Goal: Information Seeking & Learning: Learn about a topic

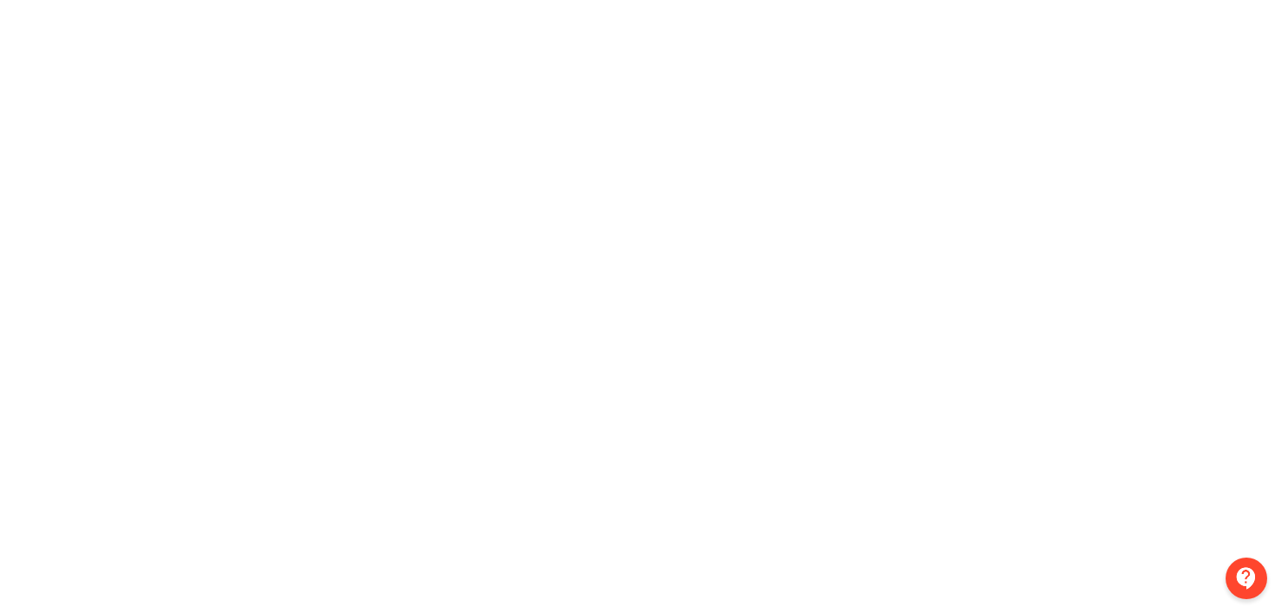
scroll to position [384, 0]
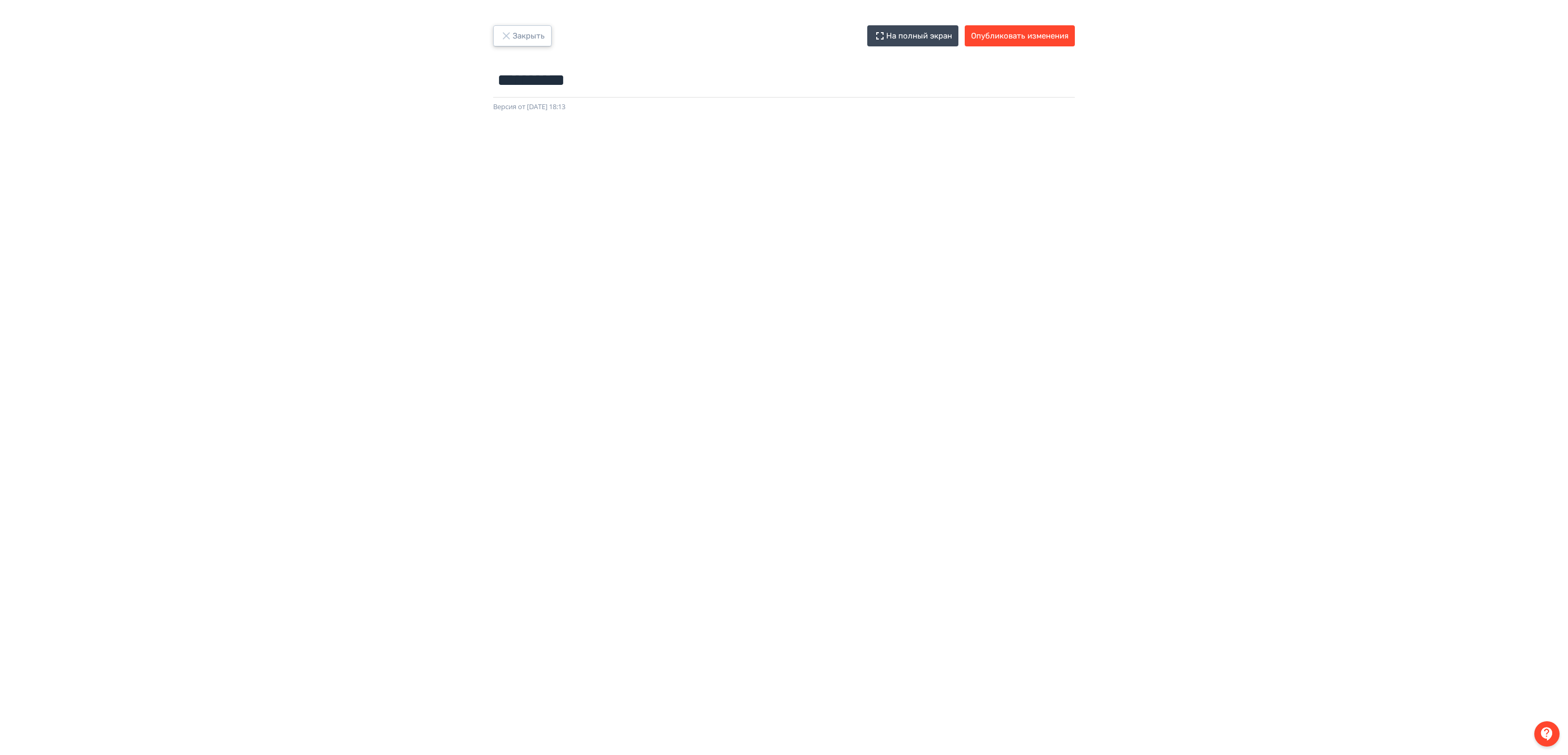
click at [500, 26] on button "Закрыть" at bounding box center [522, 36] width 58 height 21
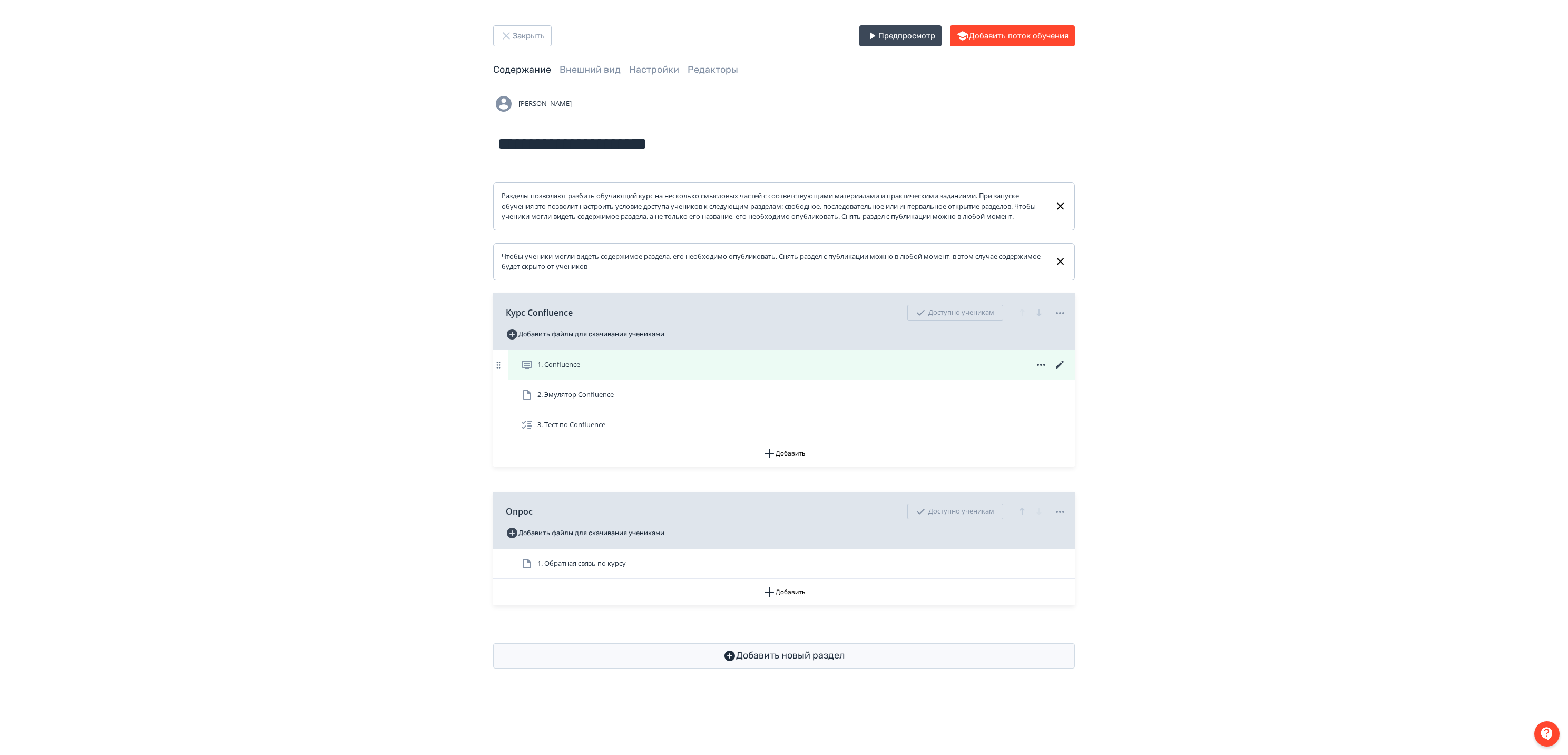
click at [888, 371] on div "1. Confluence" at bounding box center [793, 365] width 546 height 13
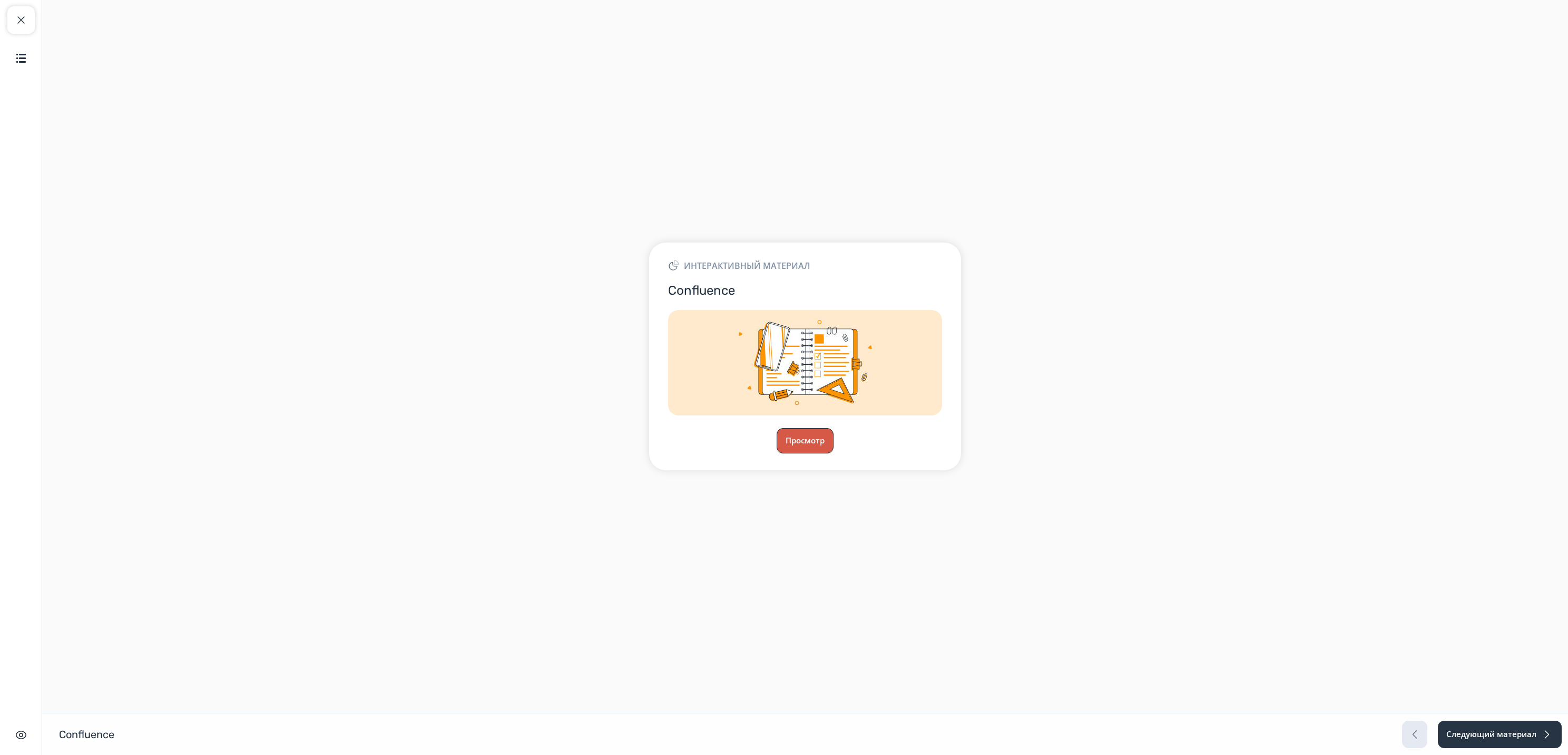
click at [790, 440] on button "Просмотр" at bounding box center [805, 441] width 57 height 26
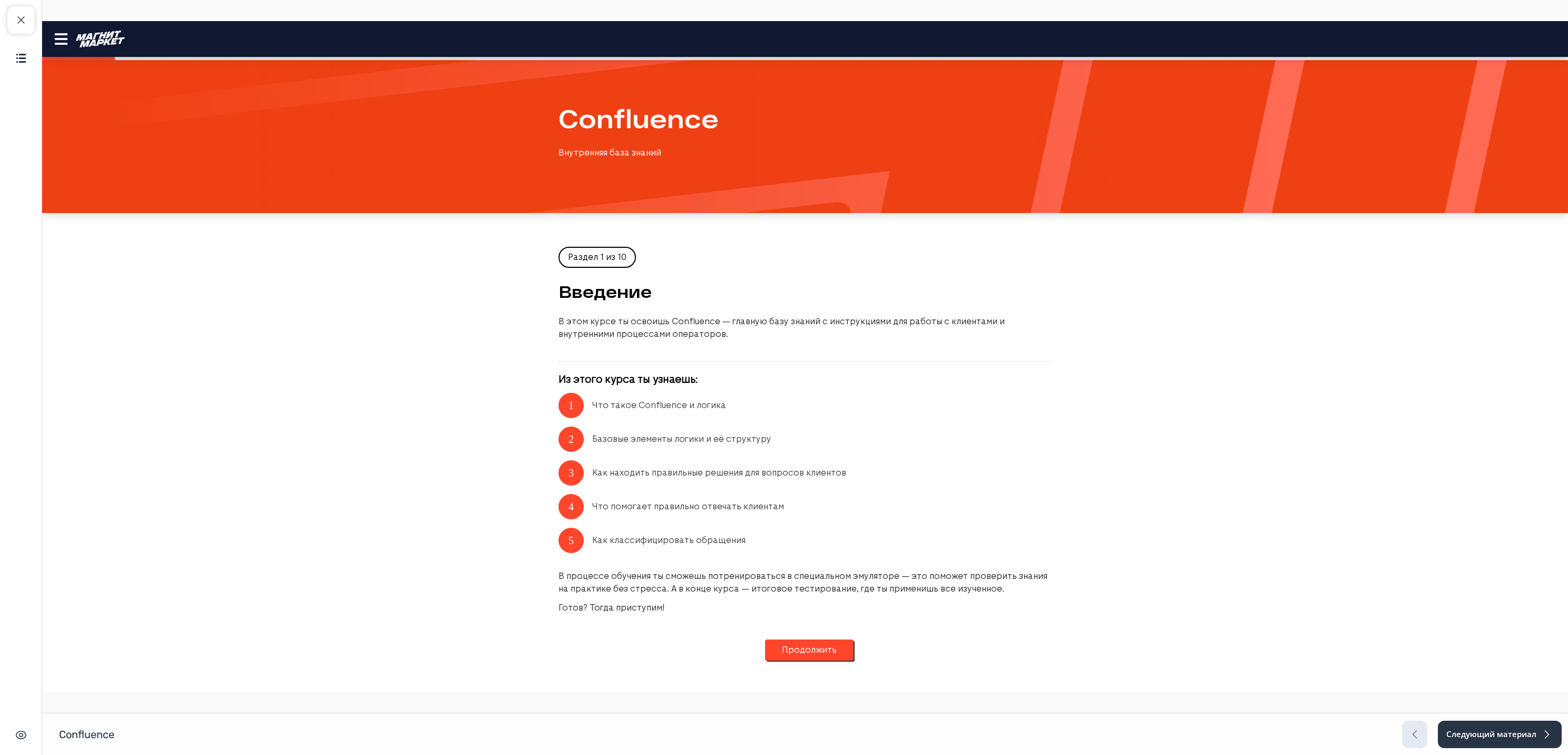
scroll to position [15, 0]
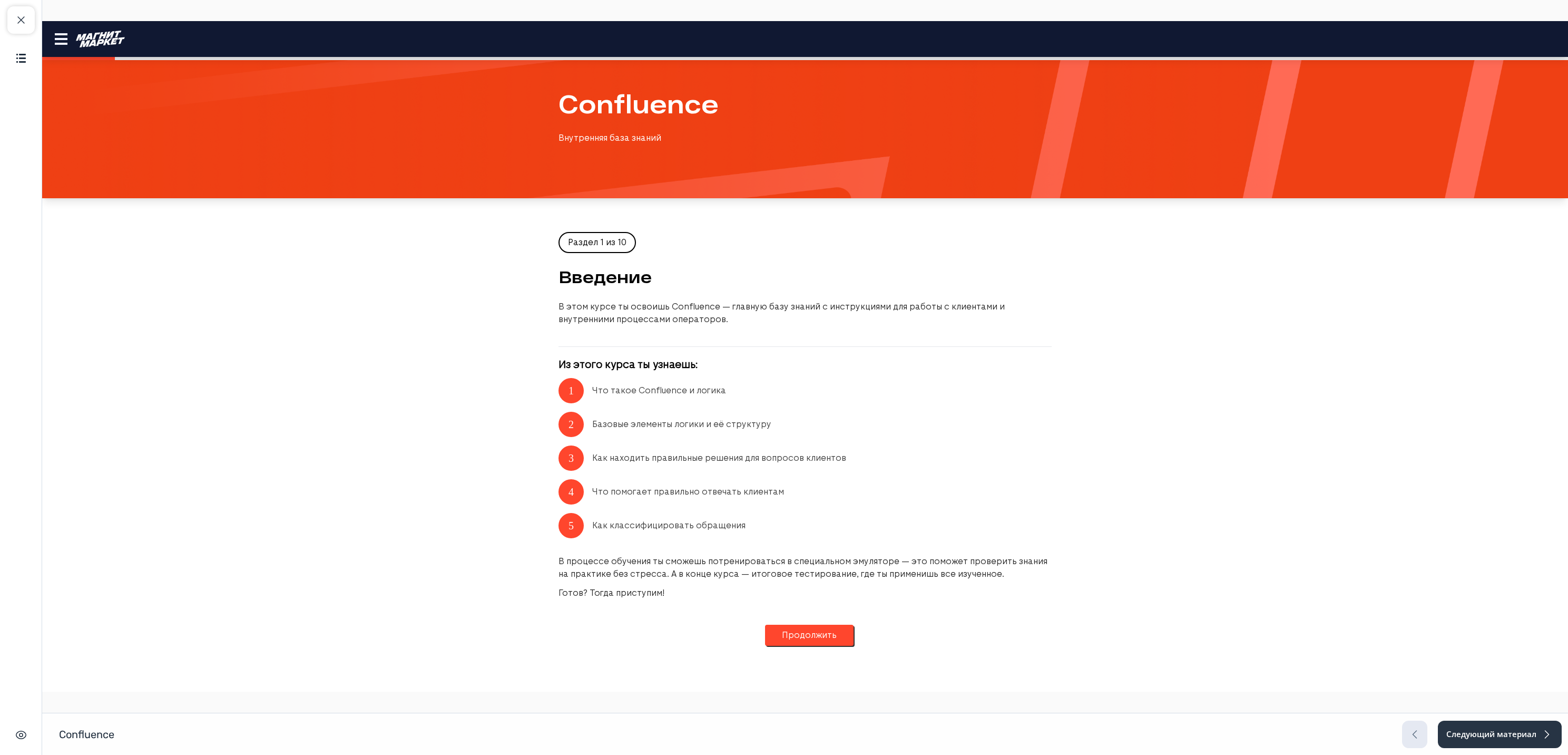
click at [813, 634] on button "Продолжить" at bounding box center [809, 635] width 88 height 21
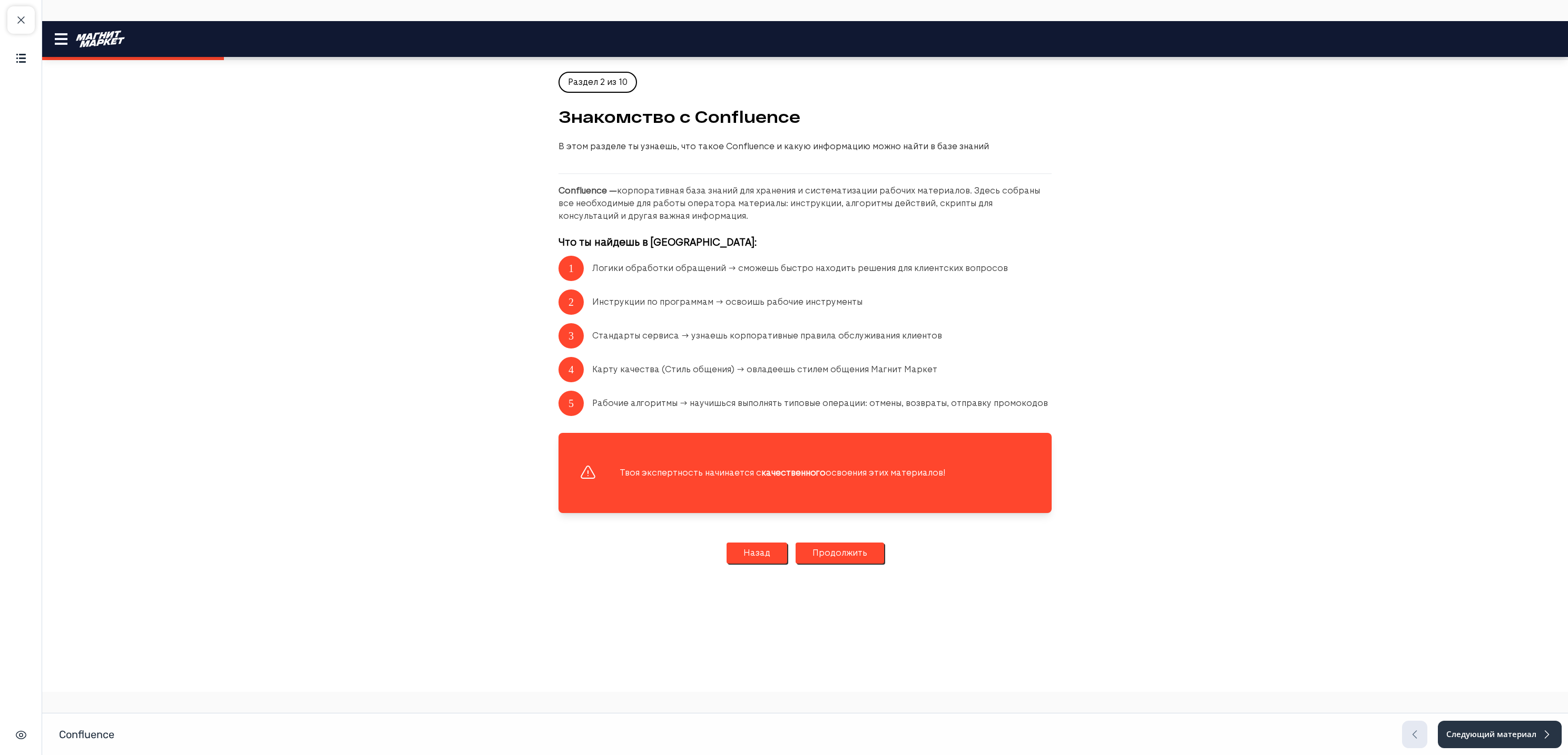
scroll to position [0, 0]
click at [833, 559] on button "Продолжить" at bounding box center [839, 553] width 88 height 21
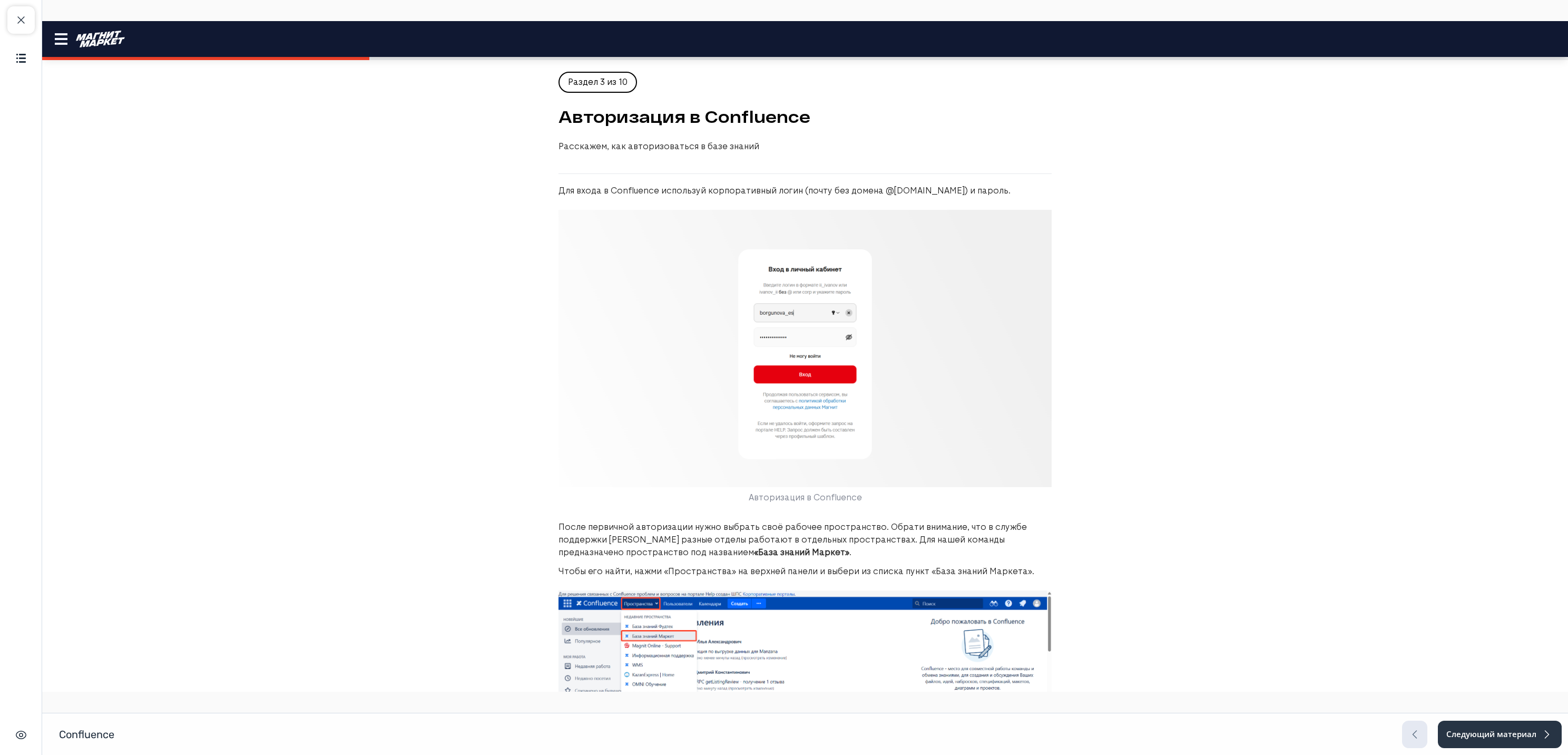
scroll to position [289, 0]
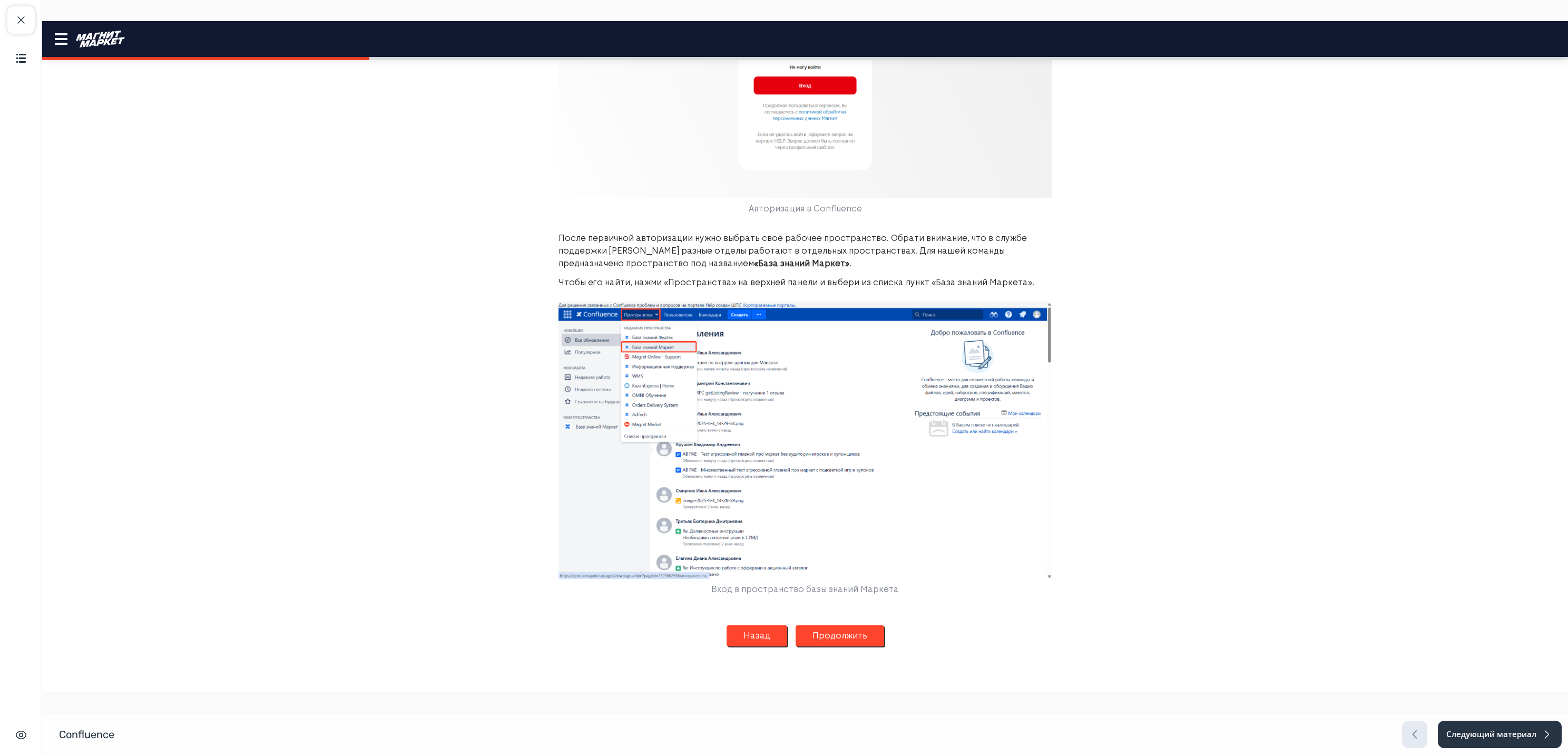
click at [831, 637] on button "Продолжить" at bounding box center [839, 636] width 88 height 21
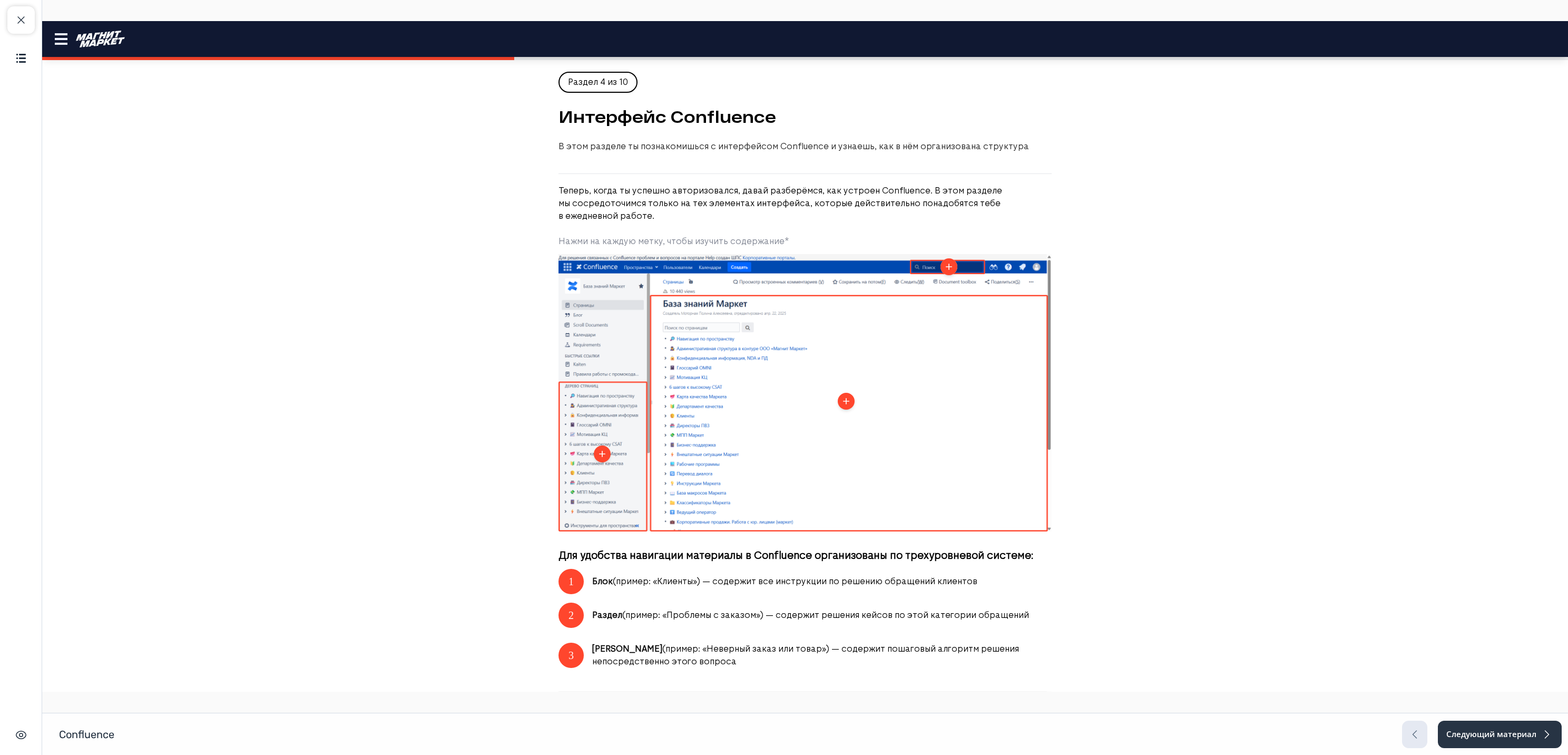
scroll to position [390, 0]
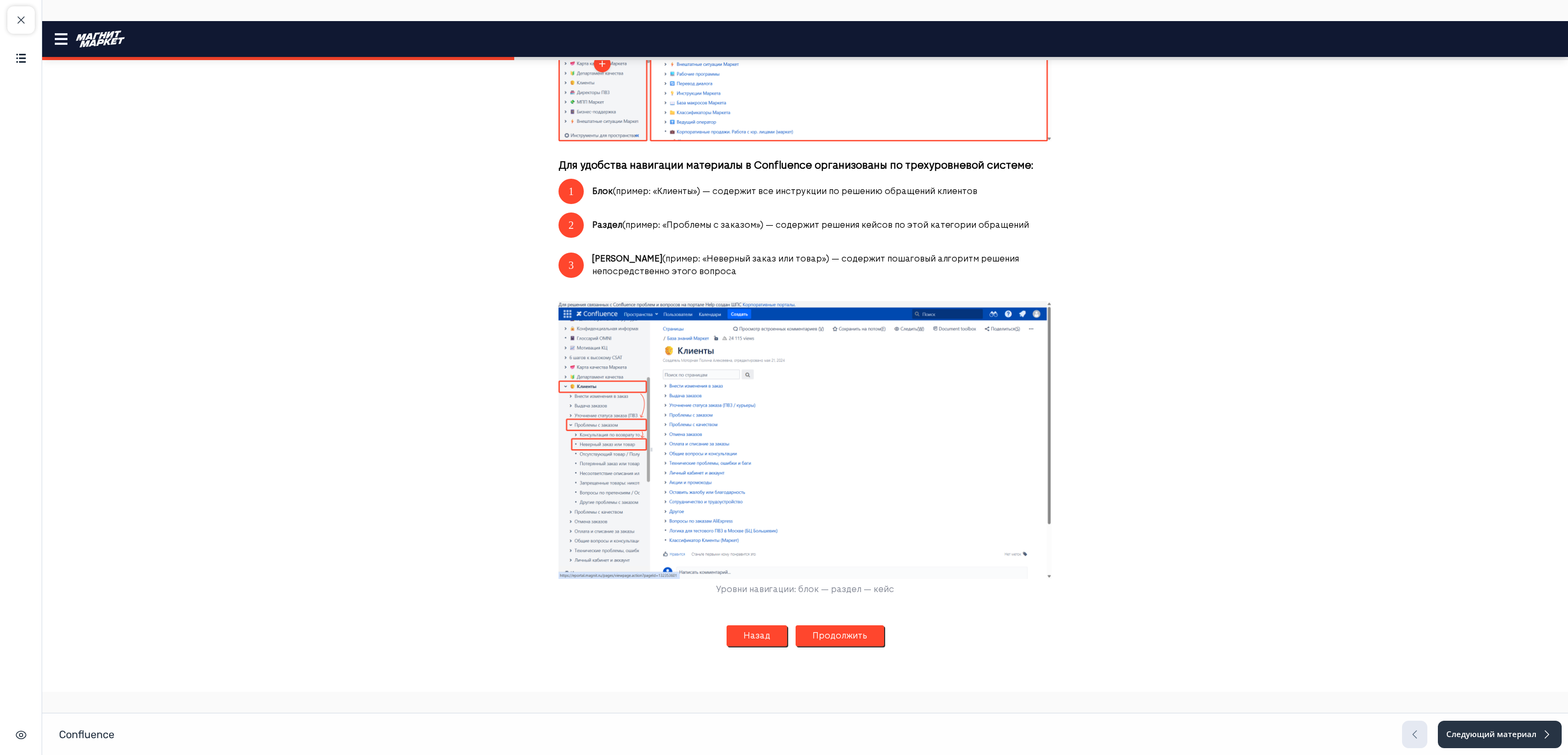
click at [821, 631] on button "Продолжить" at bounding box center [839, 636] width 88 height 21
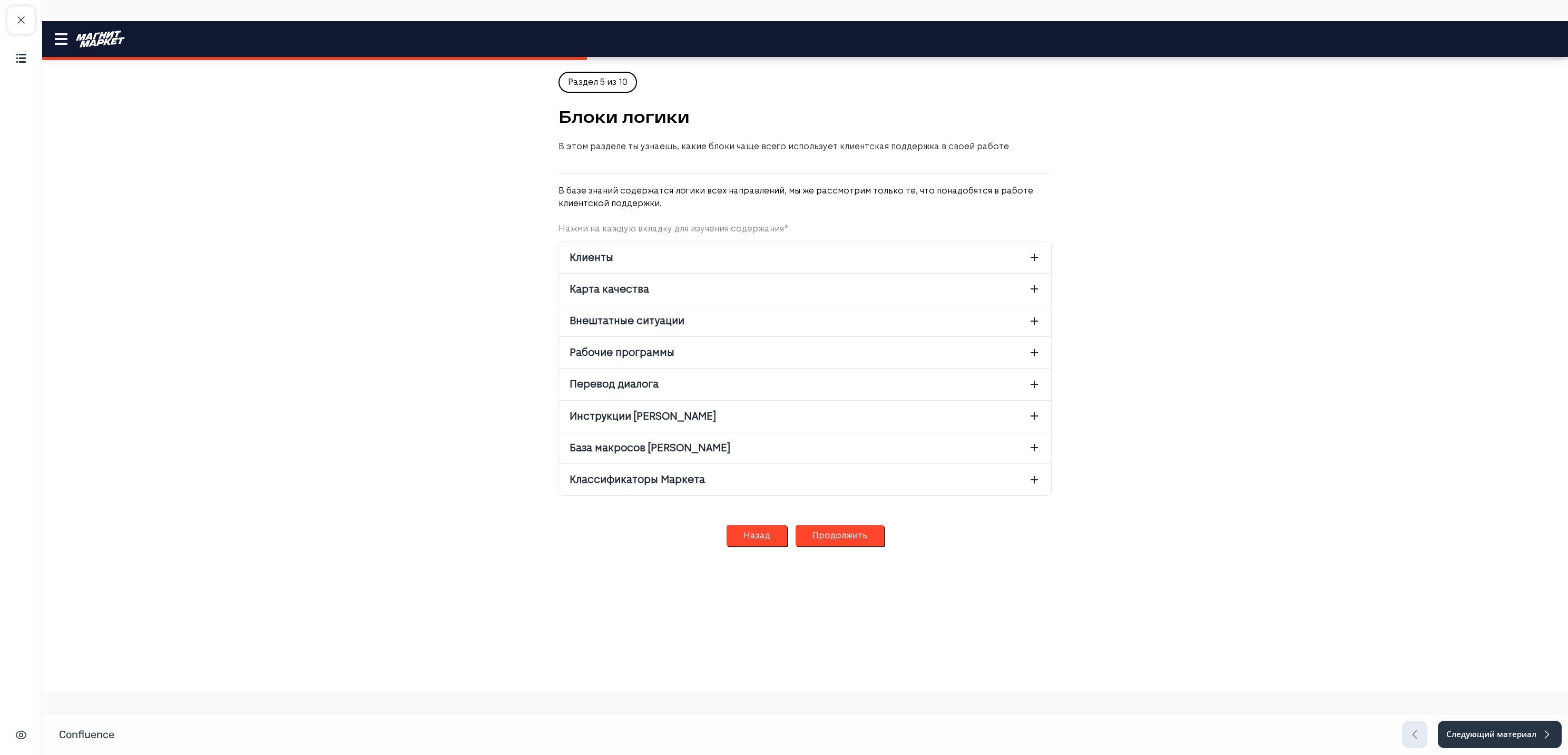
click at [836, 537] on button "Продолжить" at bounding box center [839, 535] width 88 height 21
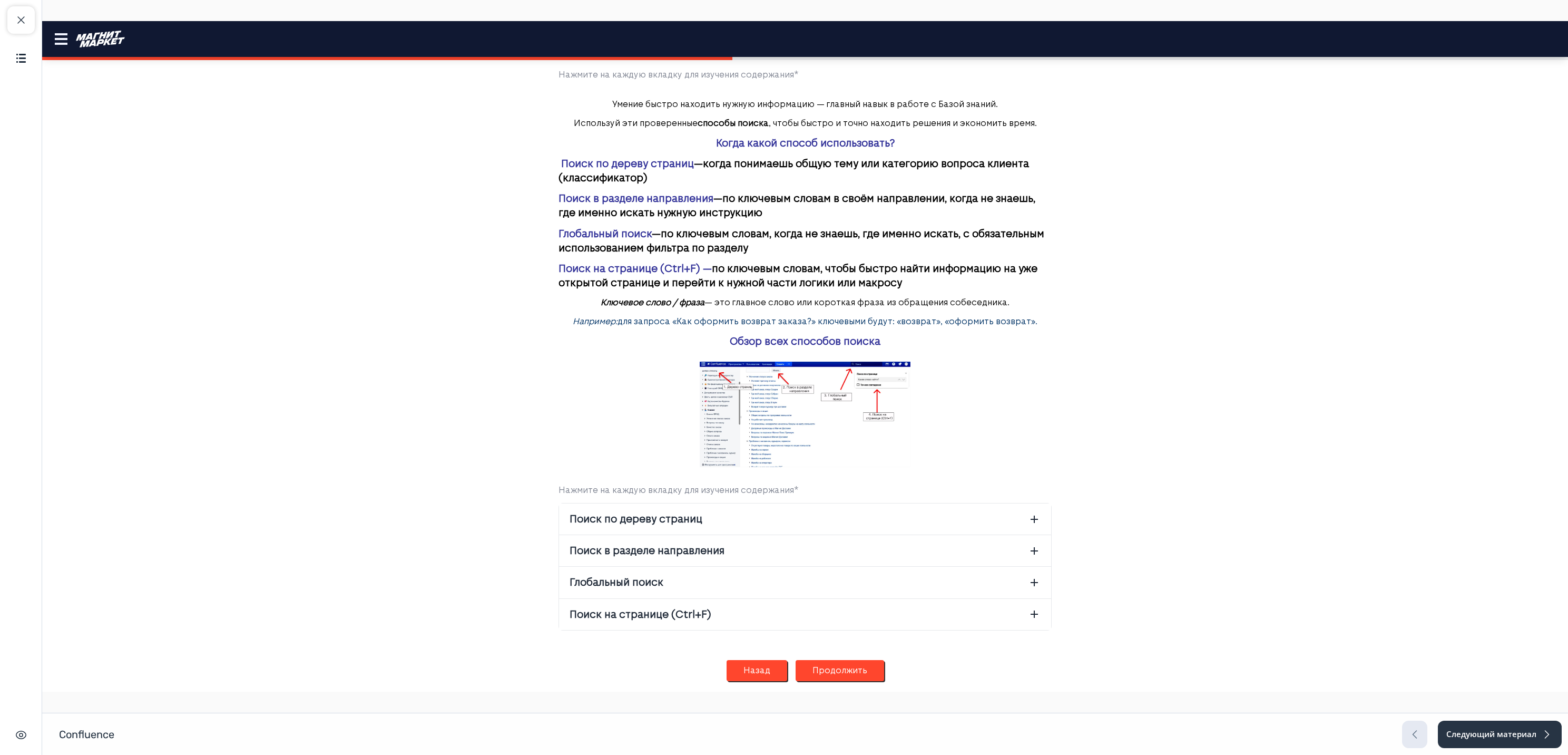
scroll to position [152, 0]
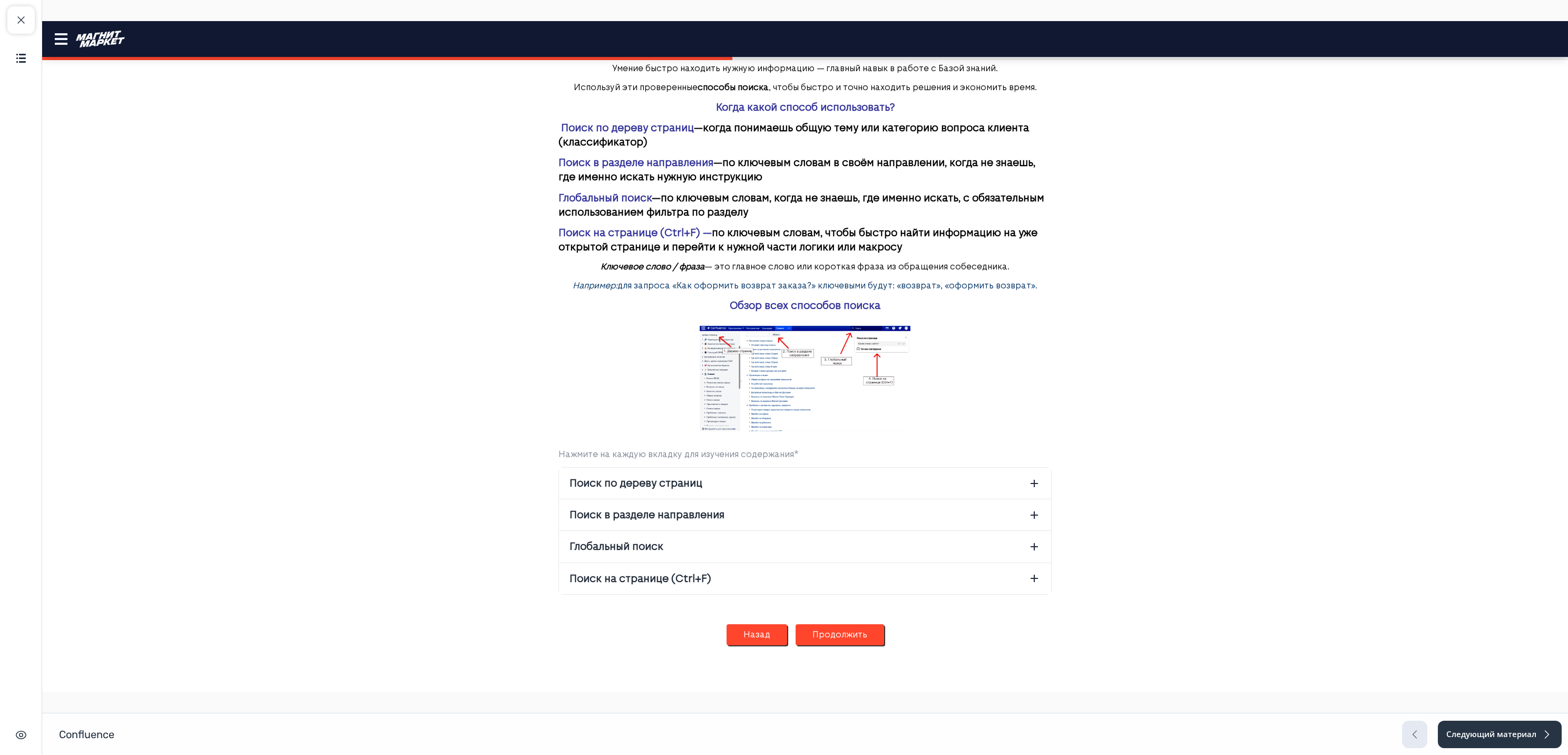
click at [783, 360] on img at bounding box center [805, 378] width 211 height 105
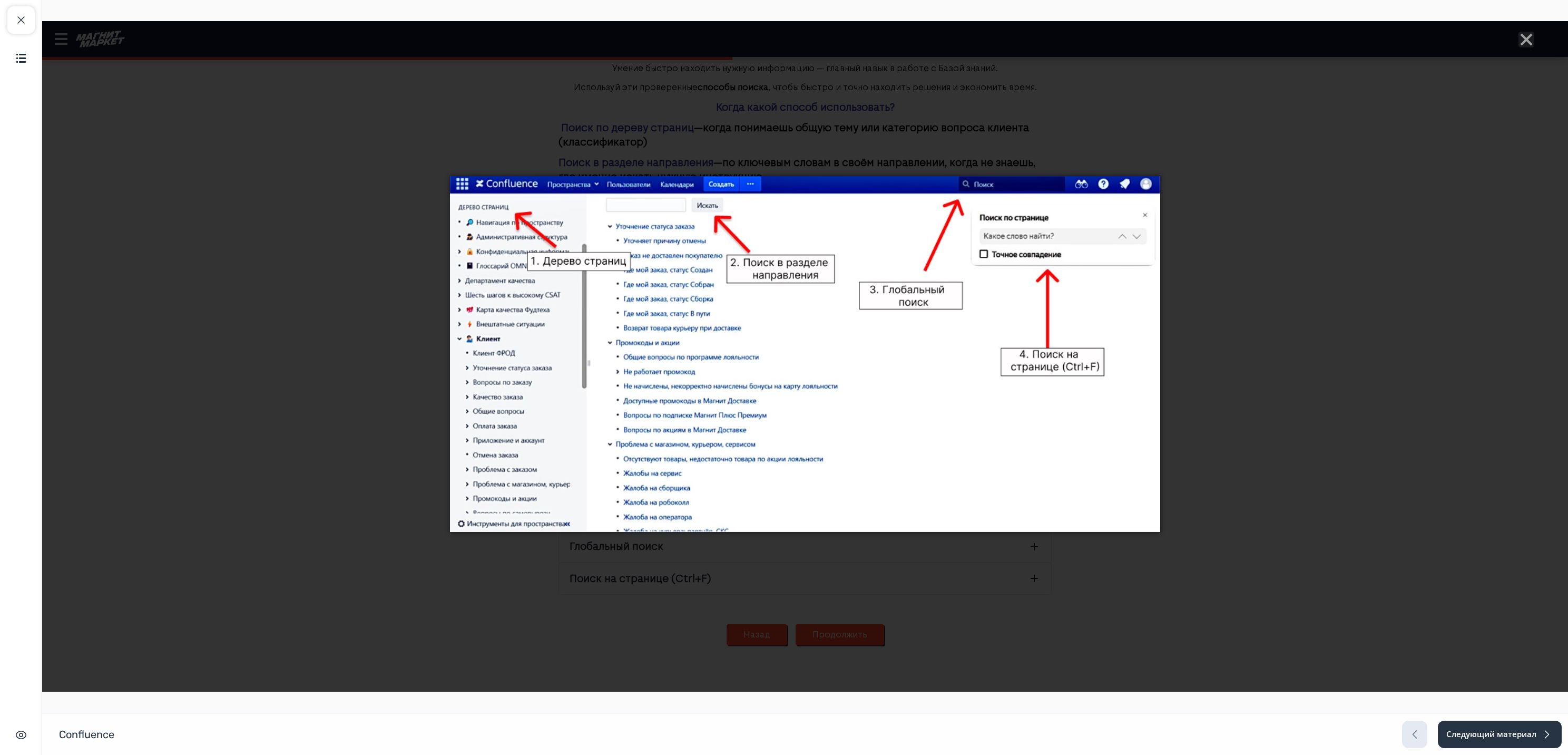
click at [1248, 327] on div at bounding box center [805, 356] width 1526 height 670
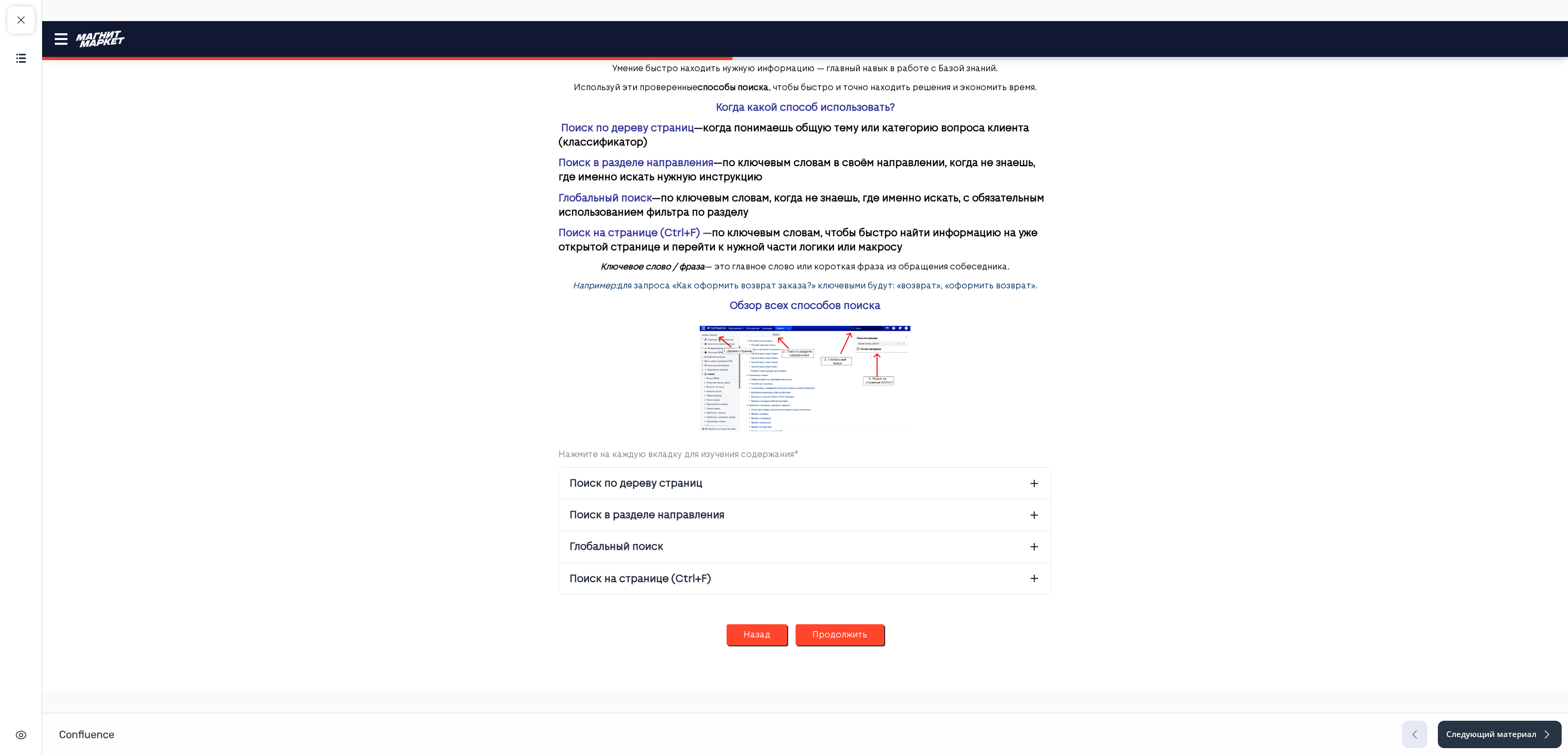
click at [748, 469] on button "Поиск по дереву страниц" at bounding box center [805, 483] width 492 height 31
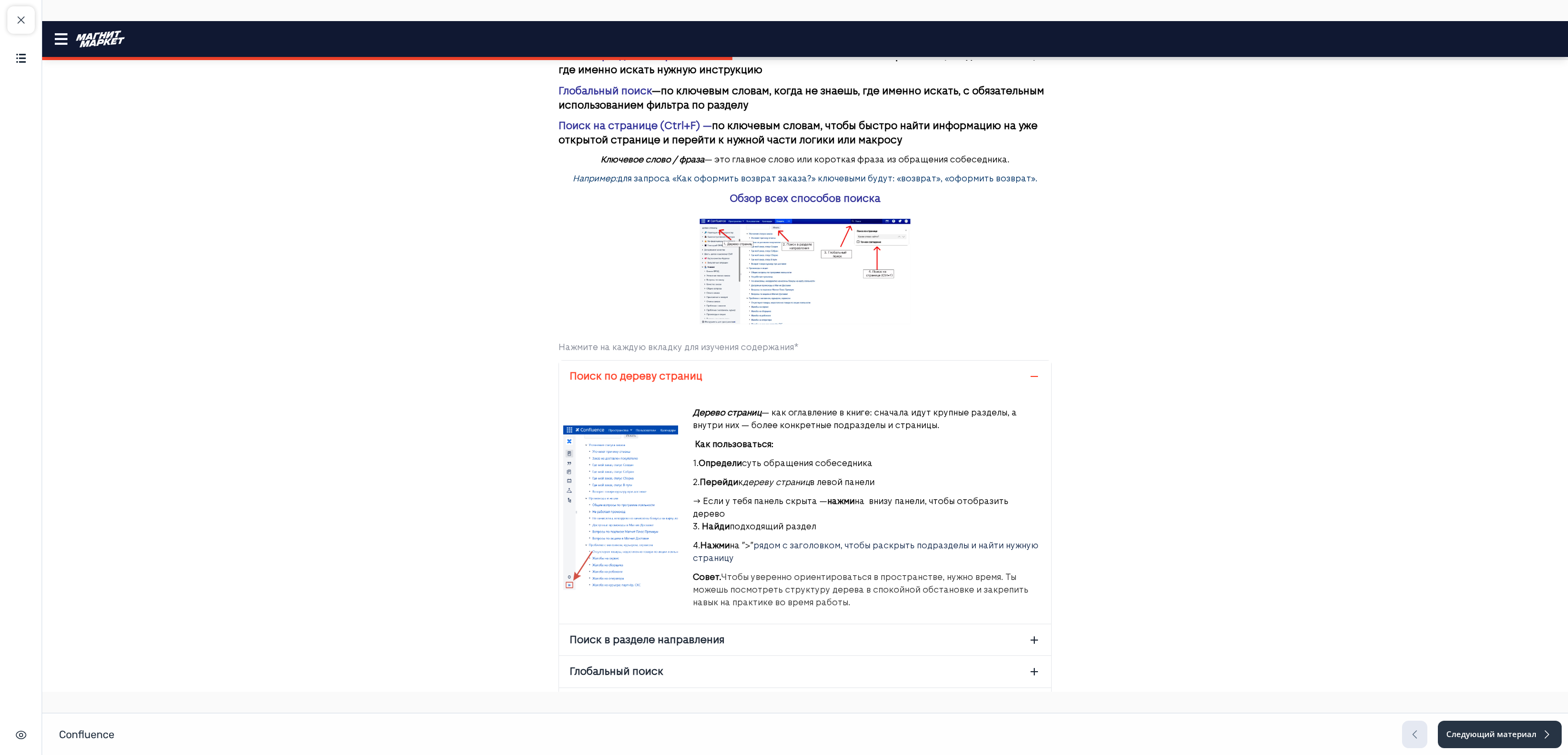
scroll to position [371, 0]
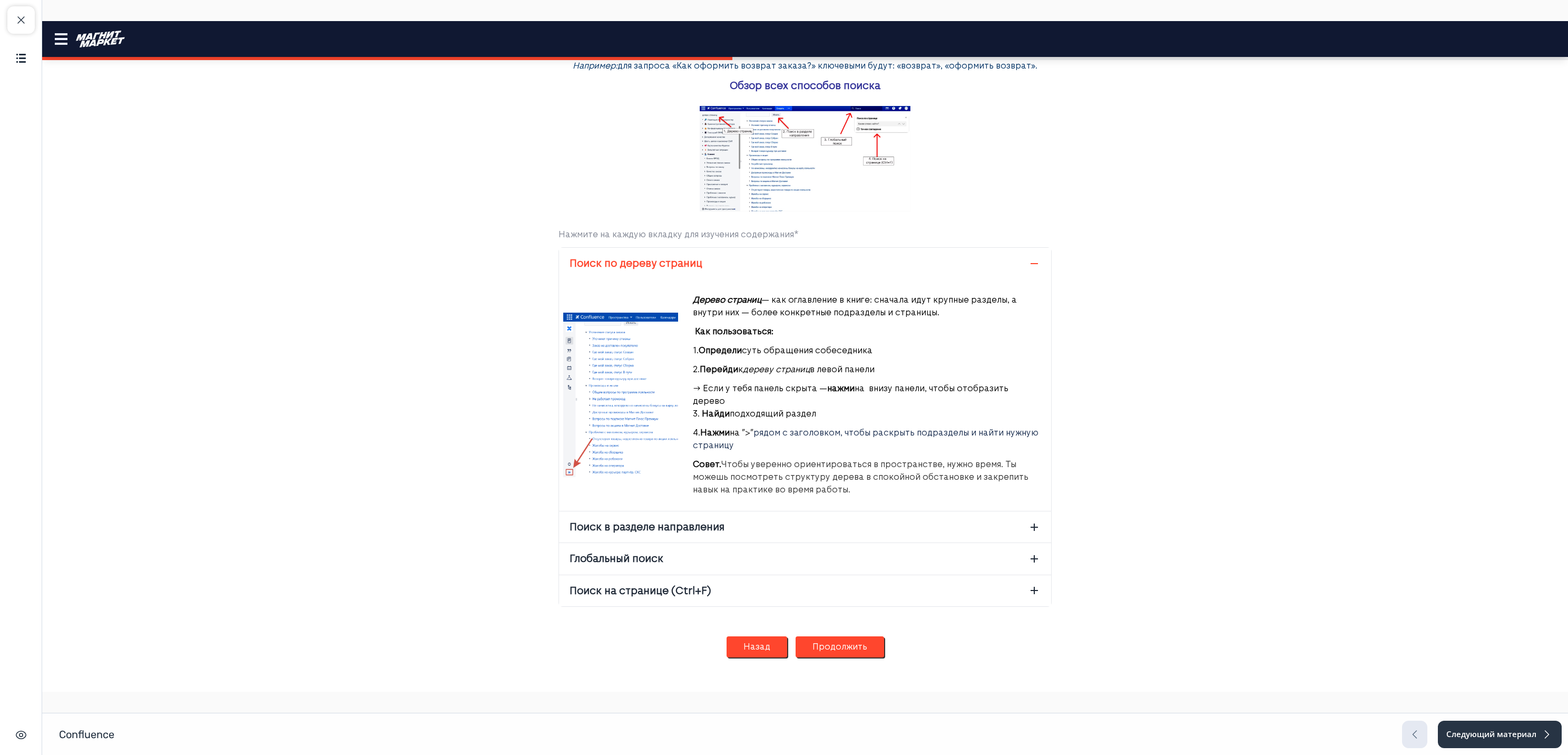
click at [715, 511] on button "Поиск в разделе направления" at bounding box center [805, 527] width 492 height 31
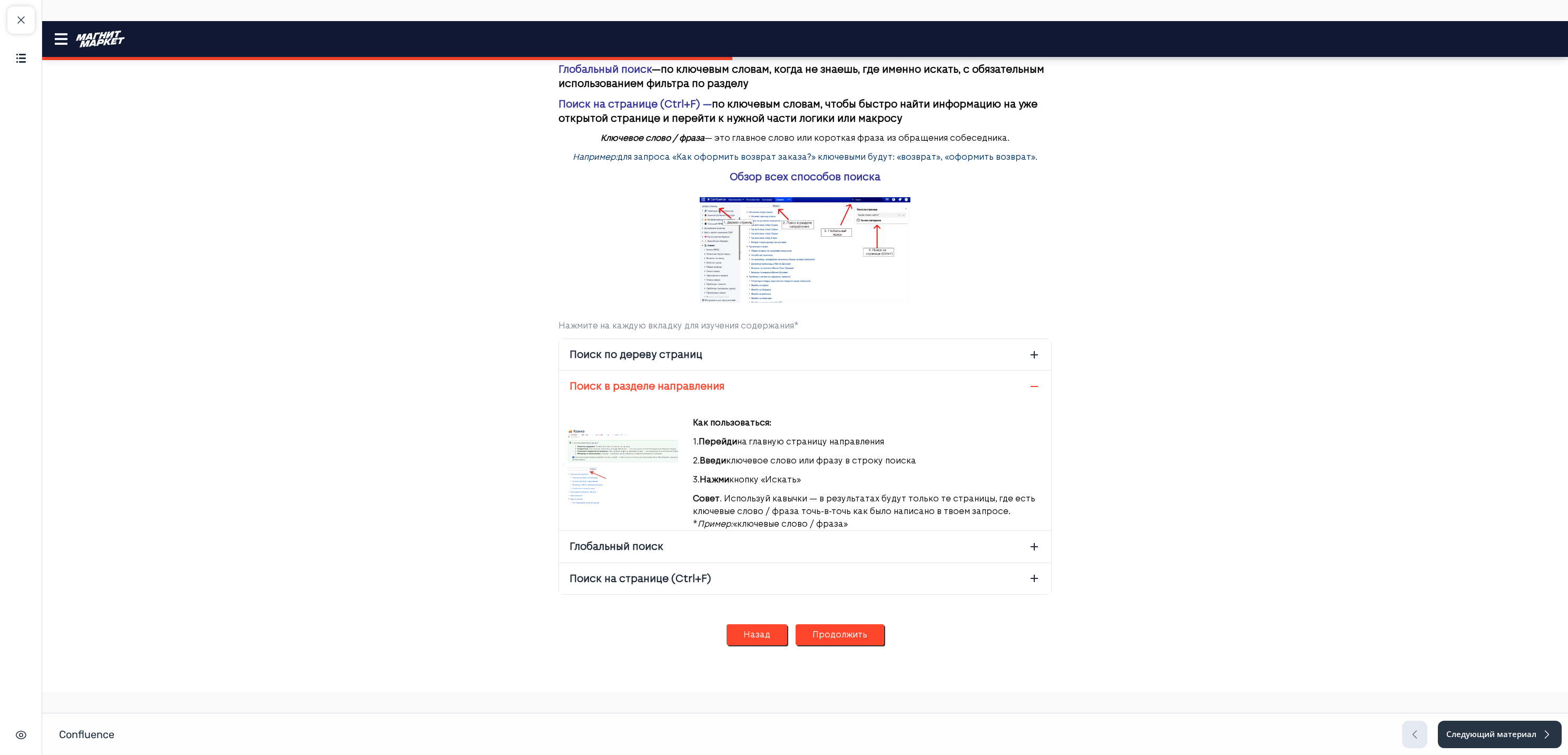
scroll to position [296, 0]
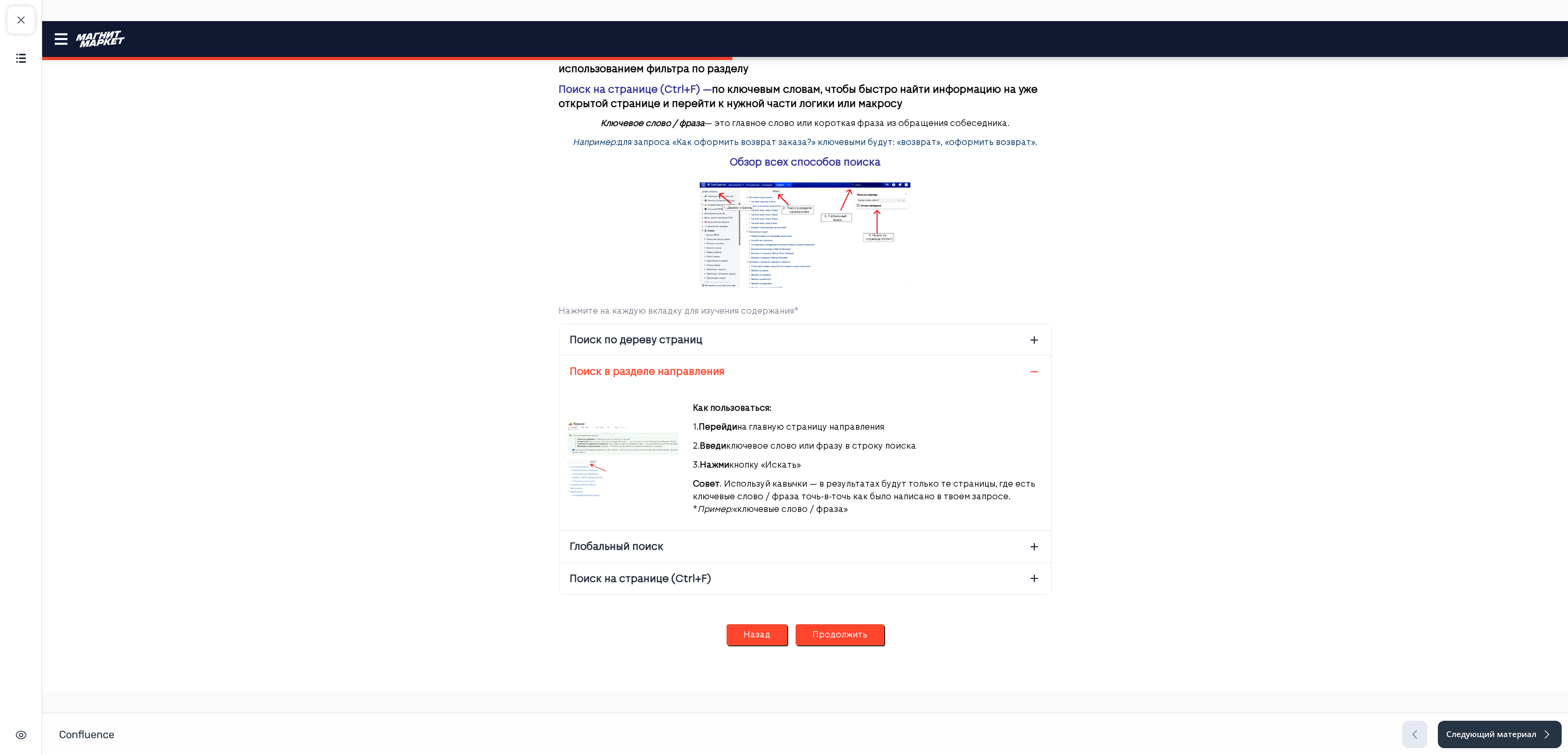
click at [629, 476] on img at bounding box center [620, 458] width 115 height 79
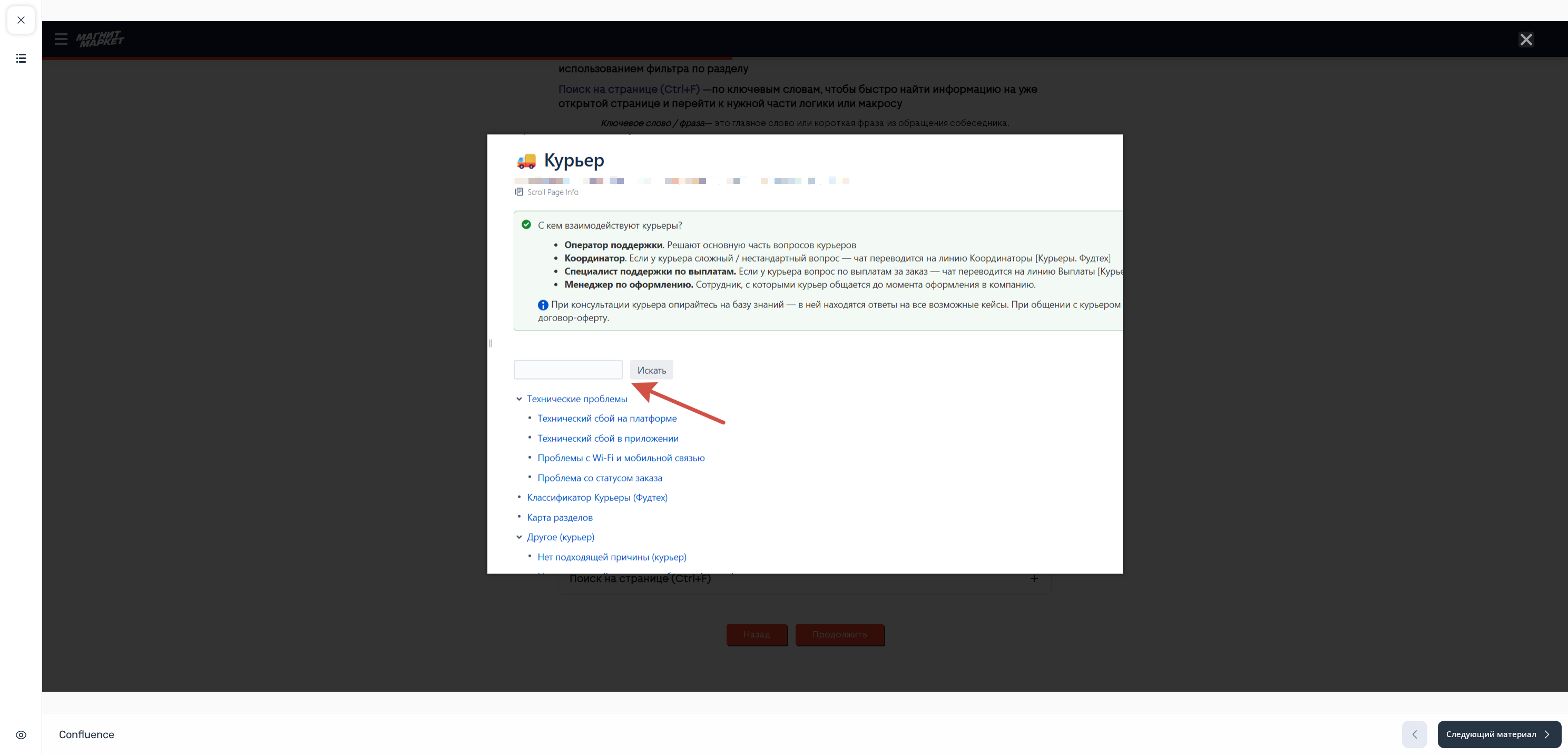
click at [1202, 390] on div at bounding box center [805, 356] width 1526 height 670
